Goal: Task Accomplishment & Management: Use online tool/utility

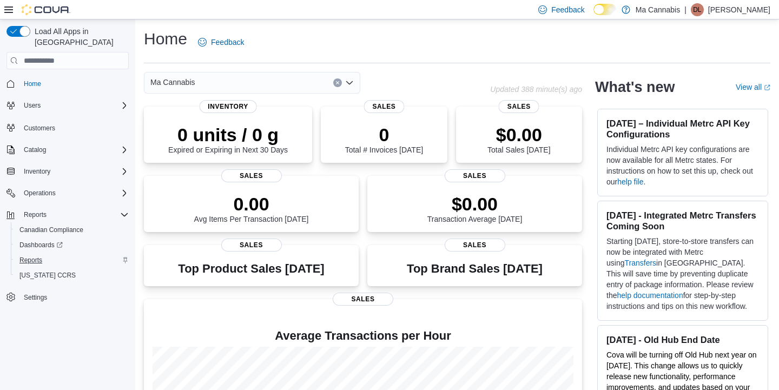
click at [34, 256] on span "Reports" at bounding box center [30, 260] width 23 height 9
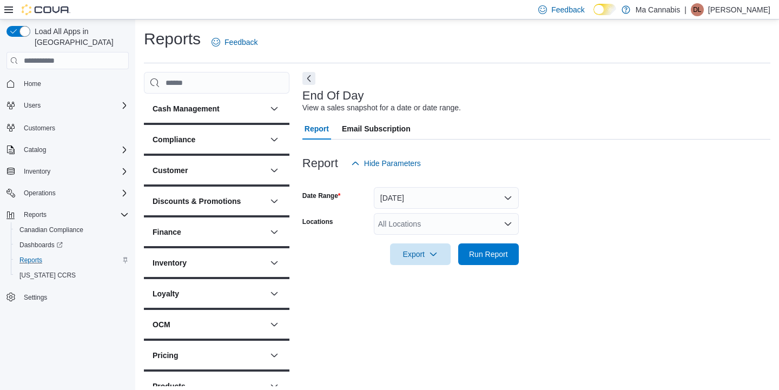
scroll to position [4, 0]
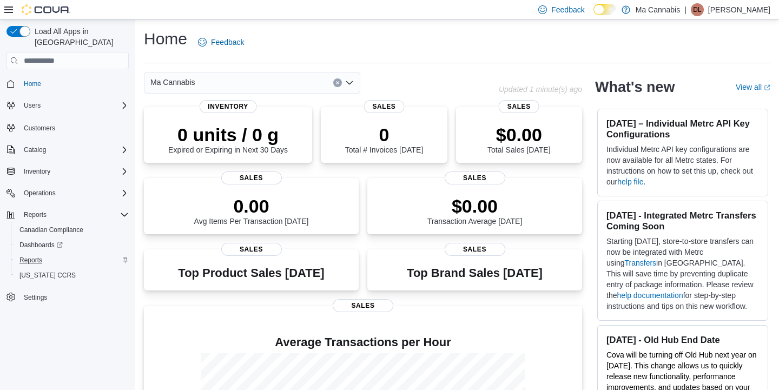
click at [30, 256] on span "Reports" at bounding box center [30, 260] width 23 height 9
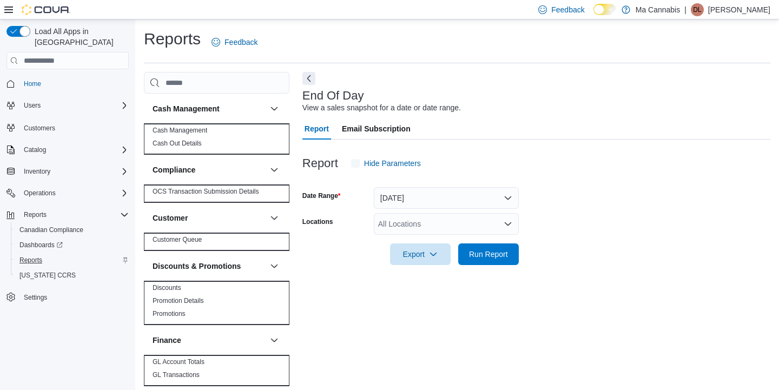
scroll to position [4, 0]
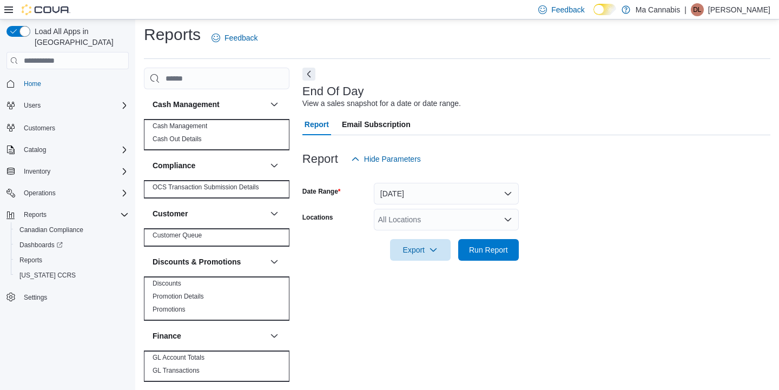
click at [439, 192] on button "[DATE]" at bounding box center [446, 194] width 145 height 22
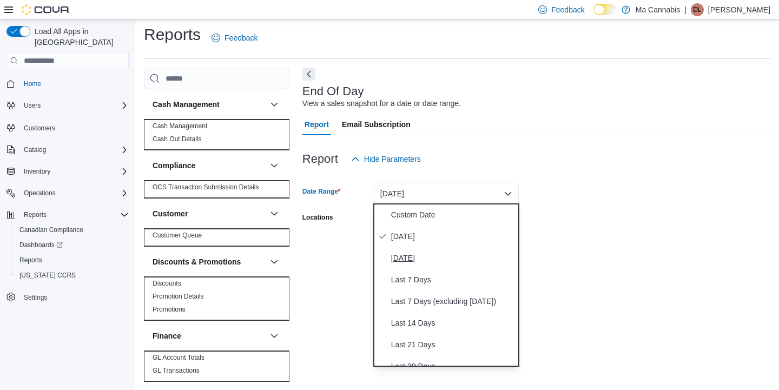
click at [405, 259] on span "Yesterday" at bounding box center [452, 258] width 123 height 13
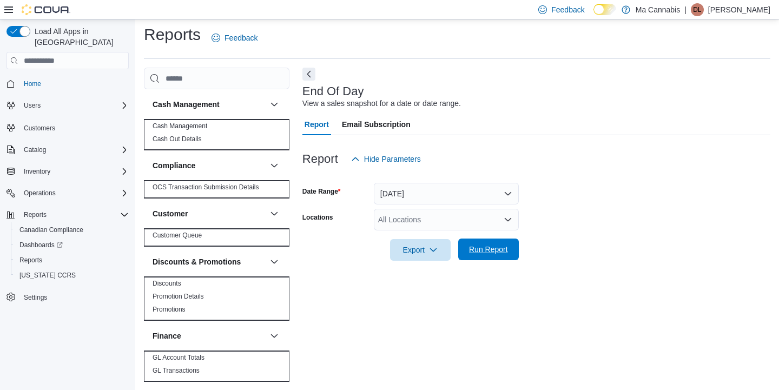
click at [485, 252] on span "Run Report" at bounding box center [488, 249] width 39 height 11
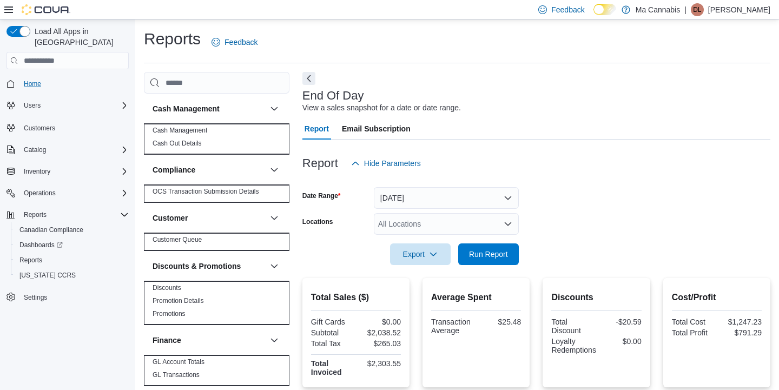
click at [31, 80] on span "Home" at bounding box center [32, 84] width 17 height 9
